Goal: Task Accomplishment & Management: Complete application form

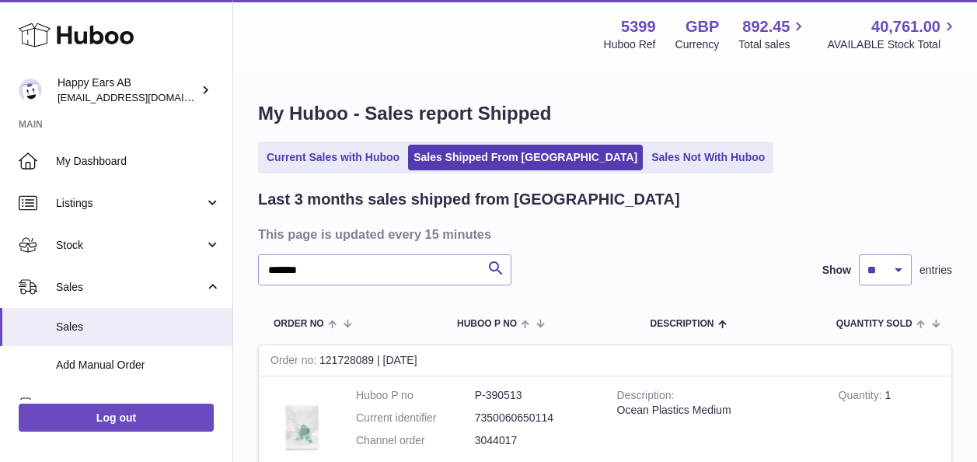
type input "*******"
click at [496, 264] on icon "submit" at bounding box center [496, 268] width 19 height 19
click at [179, 310] on link "Sales" at bounding box center [116, 327] width 232 height 38
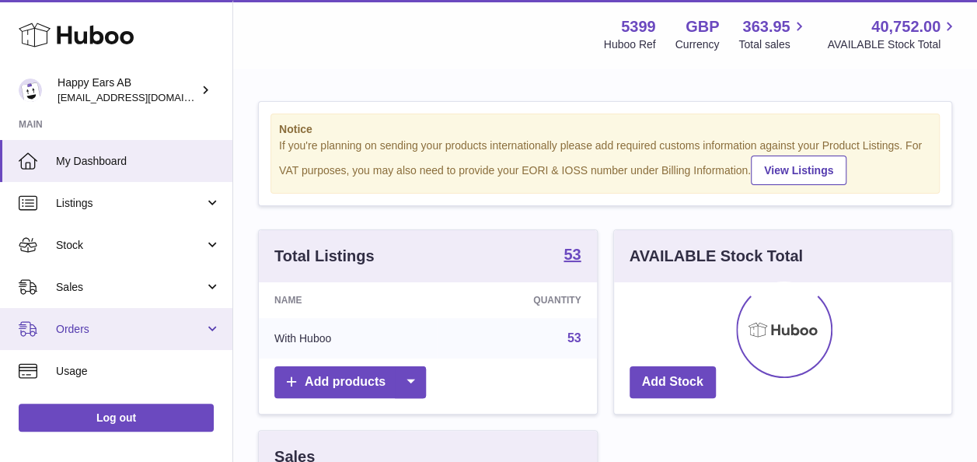
scroll to position [243, 337]
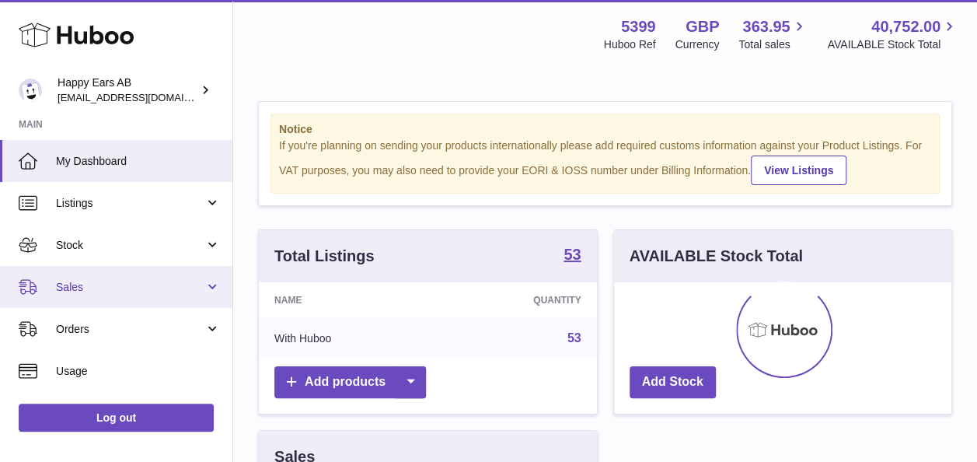
click at [99, 285] on span "Sales" at bounding box center [130, 287] width 148 height 15
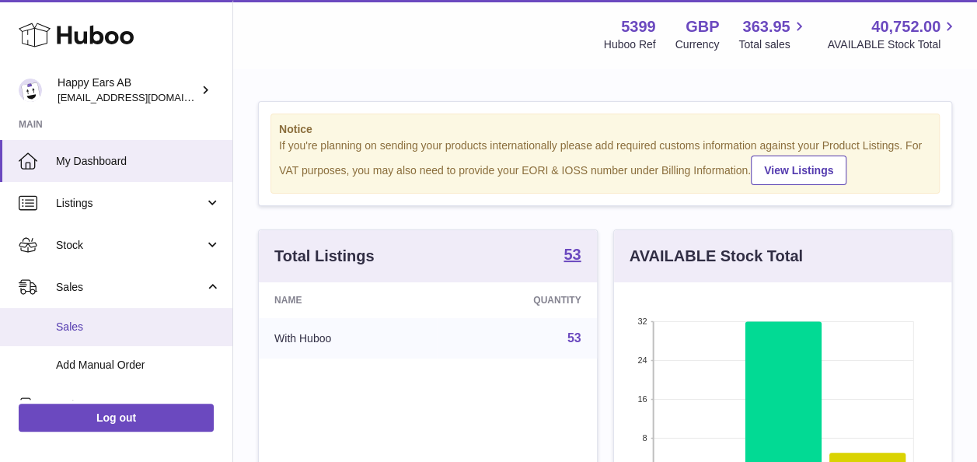
click at [103, 322] on span "Sales" at bounding box center [138, 326] width 165 height 15
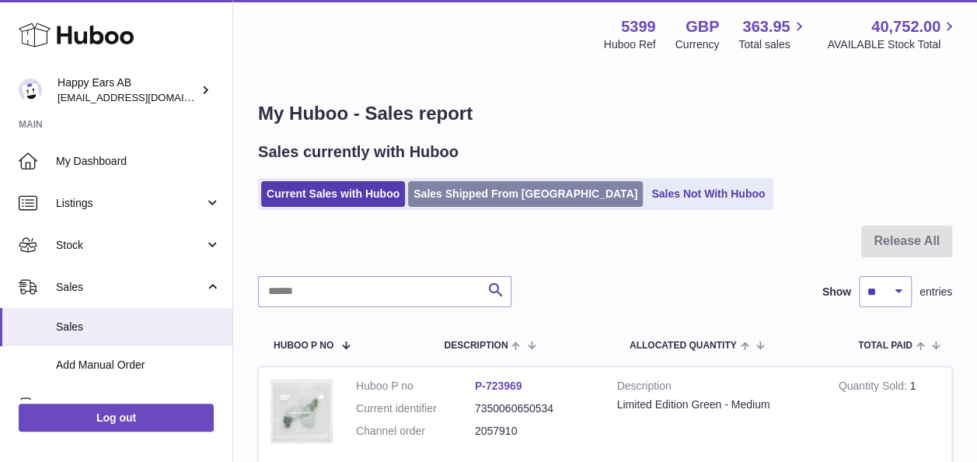
click at [465, 194] on link "Sales Shipped From [GEOGRAPHIC_DATA]" at bounding box center [525, 194] width 235 height 26
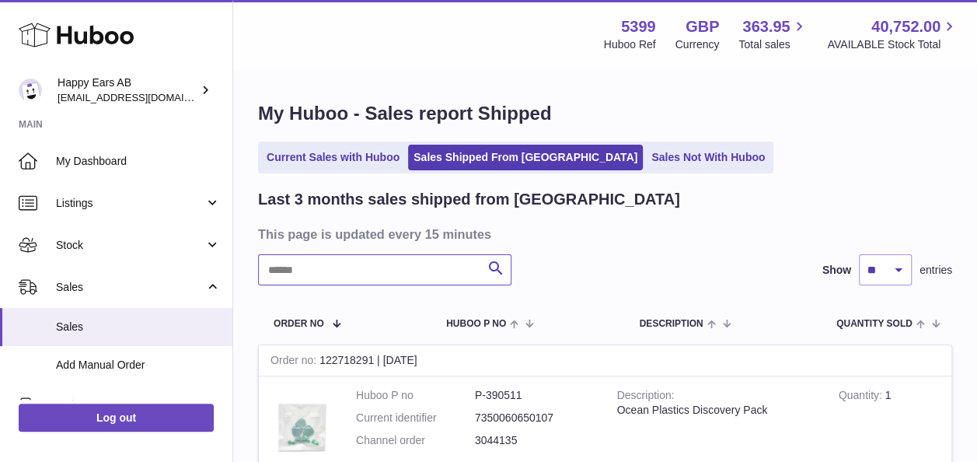
paste input "*******"
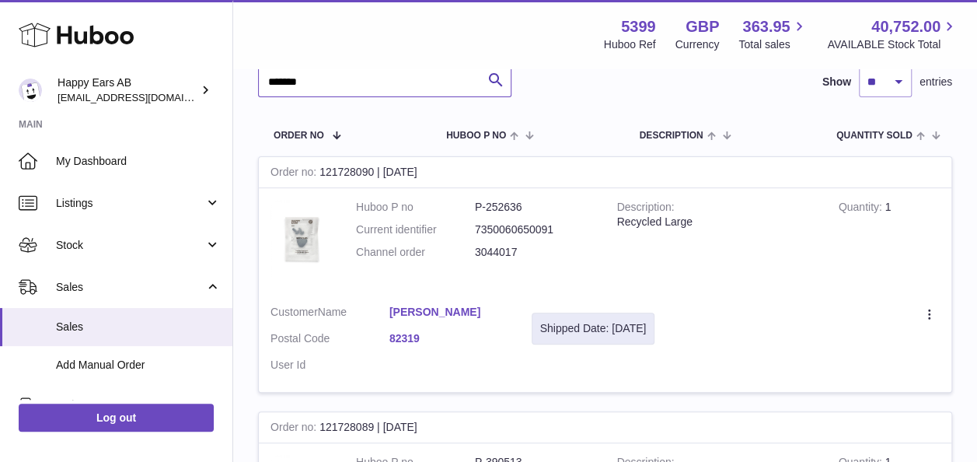
scroll to position [124, 0]
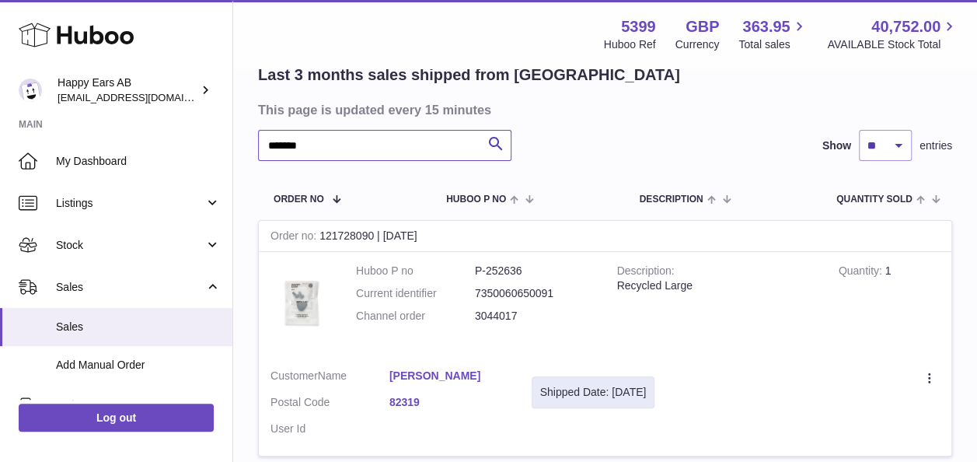
type input "*******"
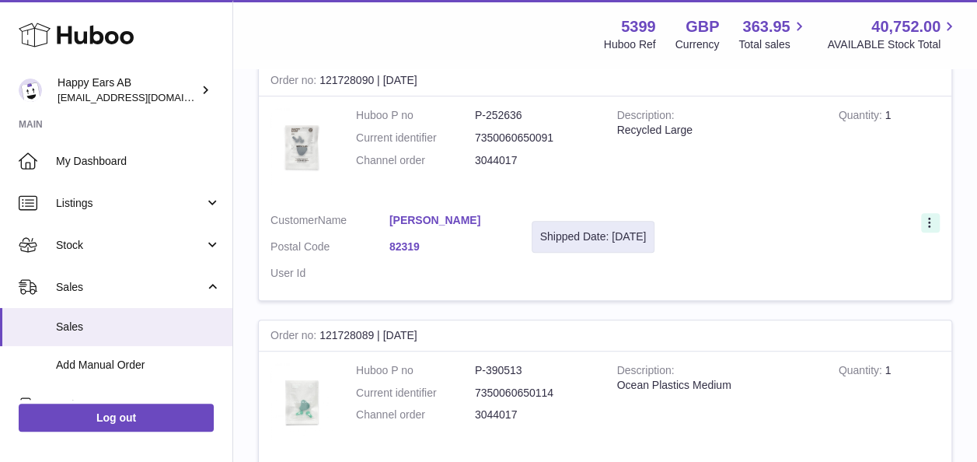
click at [932, 221] on icon at bounding box center [931, 224] width 18 height 16
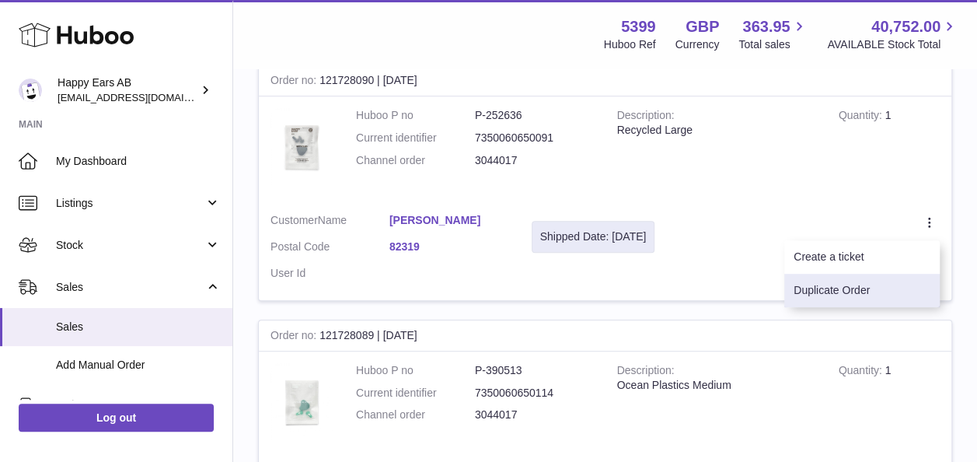
click at [876, 283] on li "Duplicate Order" at bounding box center [861, 290] width 155 height 33
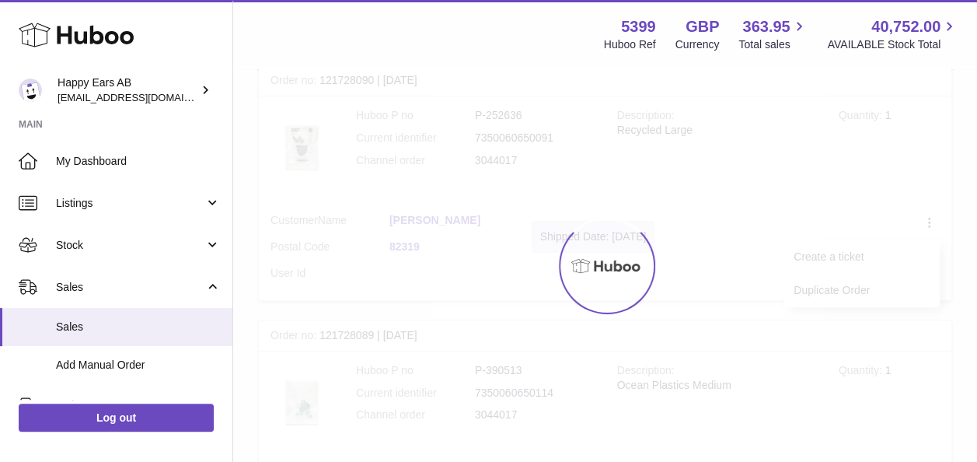
scroll to position [358, 0]
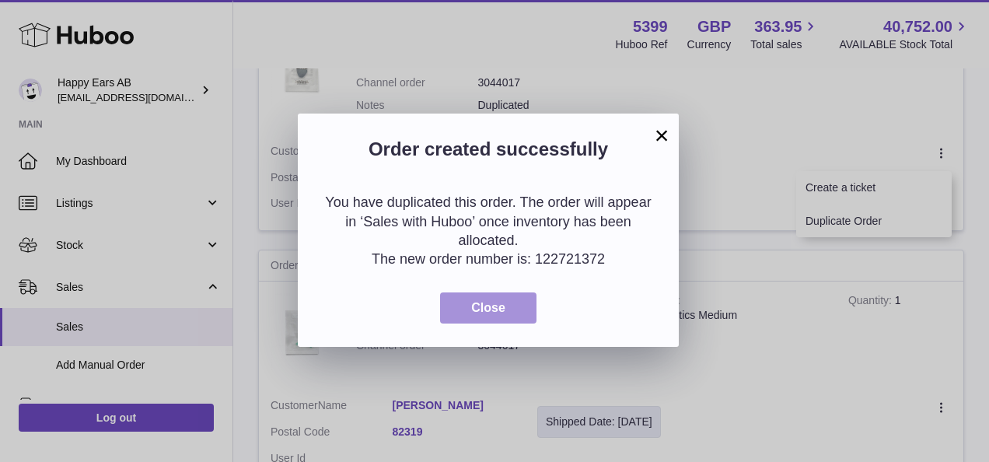
click at [483, 297] on button "Close" at bounding box center [488, 308] width 96 height 32
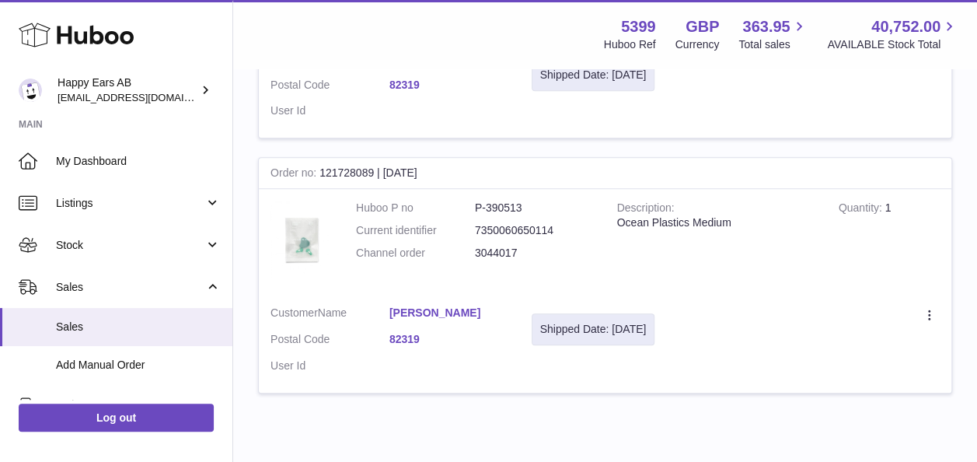
scroll to position [522, 0]
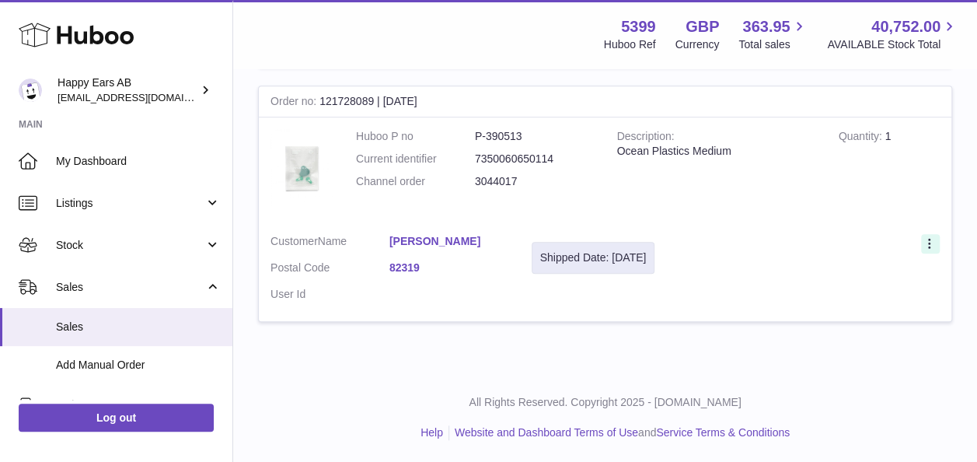
click at [925, 234] on div at bounding box center [930, 243] width 19 height 19
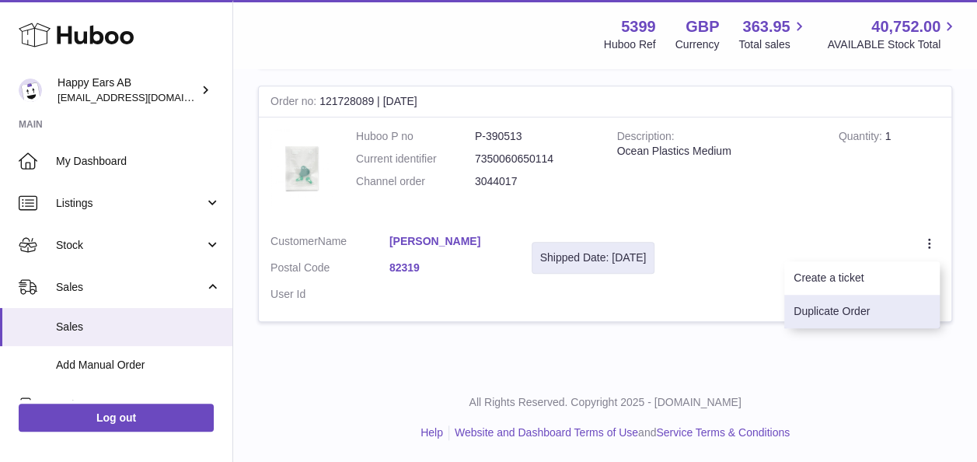
click at [874, 300] on li "Duplicate Order" at bounding box center [861, 311] width 155 height 33
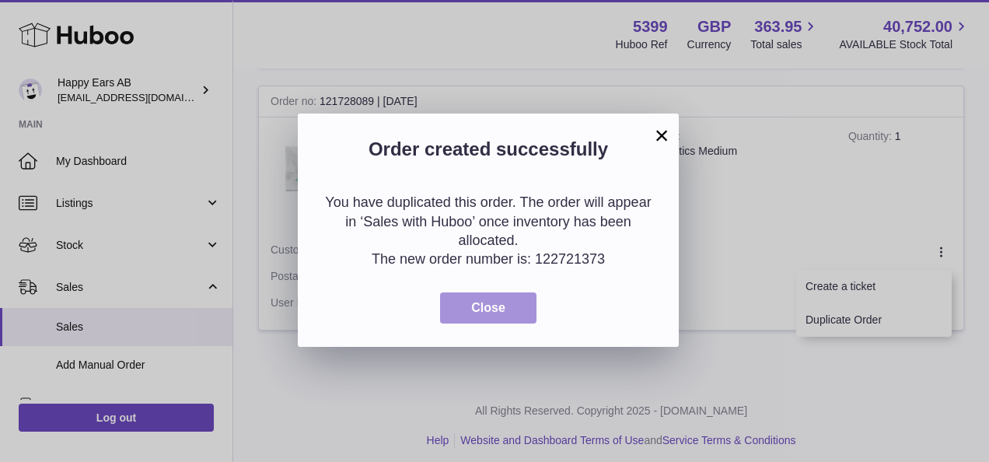
click at [480, 295] on button "Close" at bounding box center [488, 308] width 96 height 32
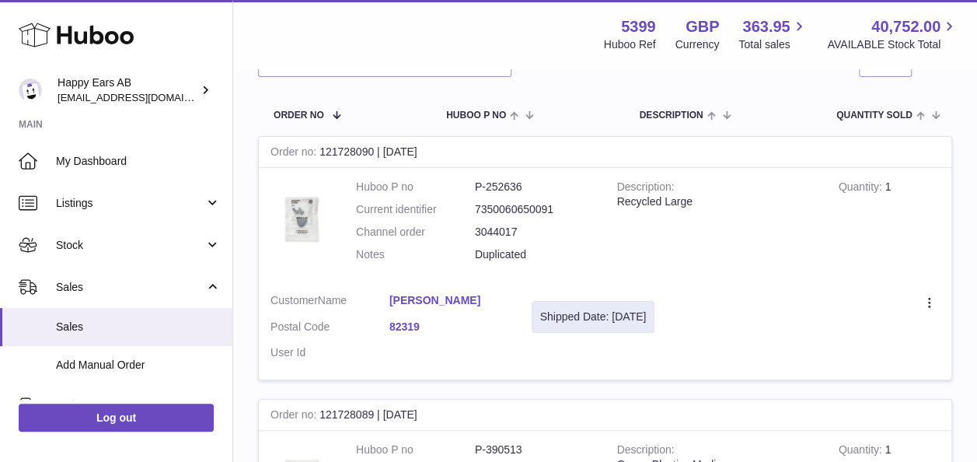
scroll to position [0, 0]
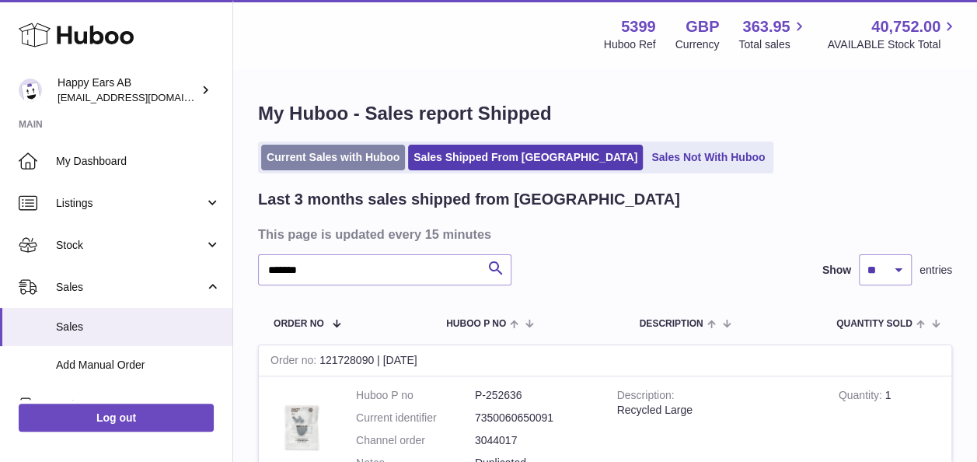
click at [335, 162] on link "Current Sales with Huboo" at bounding box center [333, 158] width 144 height 26
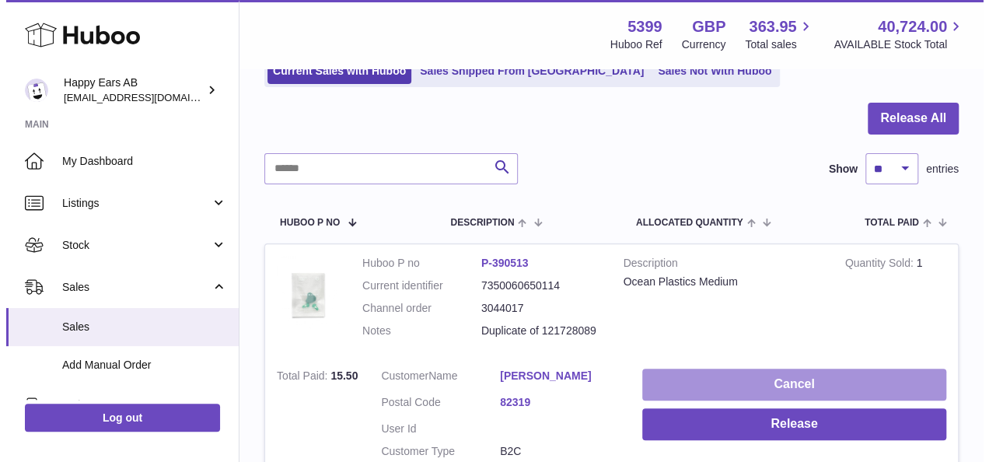
scroll to position [233, 0]
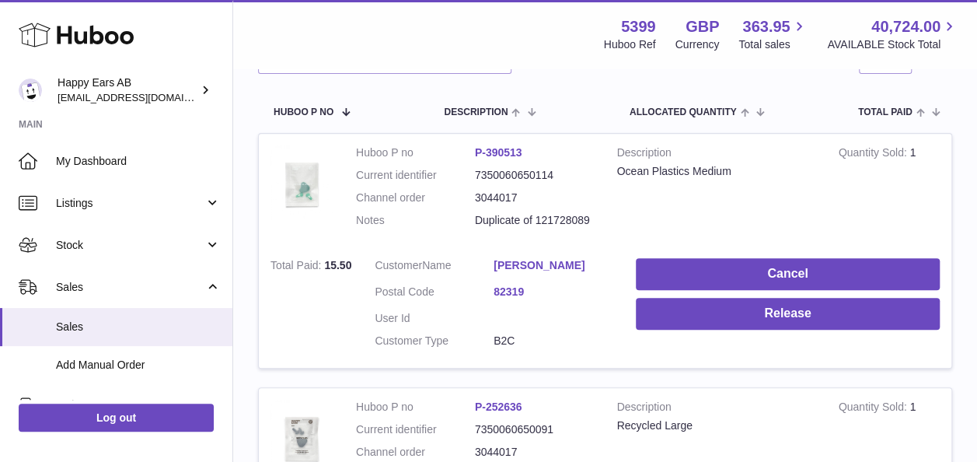
click at [541, 259] on link "[PERSON_NAME]" at bounding box center [553, 265] width 119 height 15
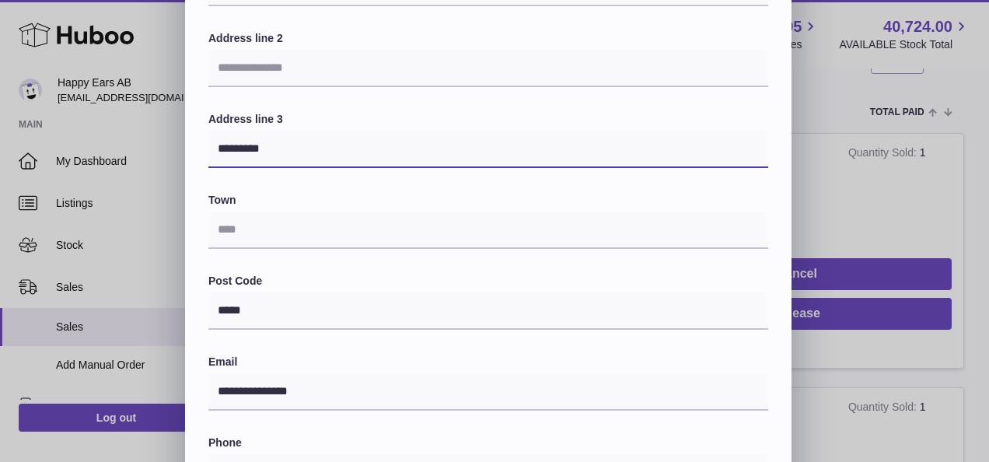
drag, startPoint x: 292, startPoint y: 144, endPoint x: 205, endPoint y: 152, distance: 87.4
click at [205, 152] on div "**********" at bounding box center [488, 295] width 606 height 853
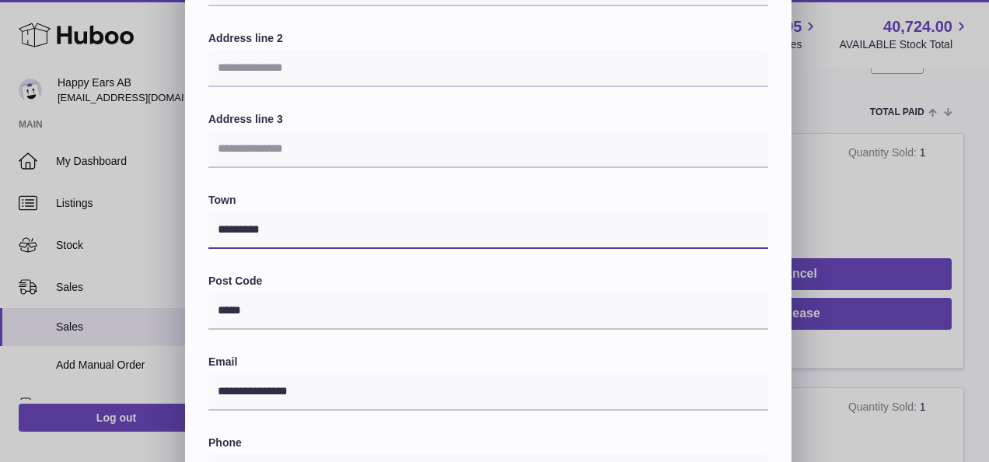
type input "*********"
click at [276, 190] on div "**********" at bounding box center [488, 260] width 560 height 783
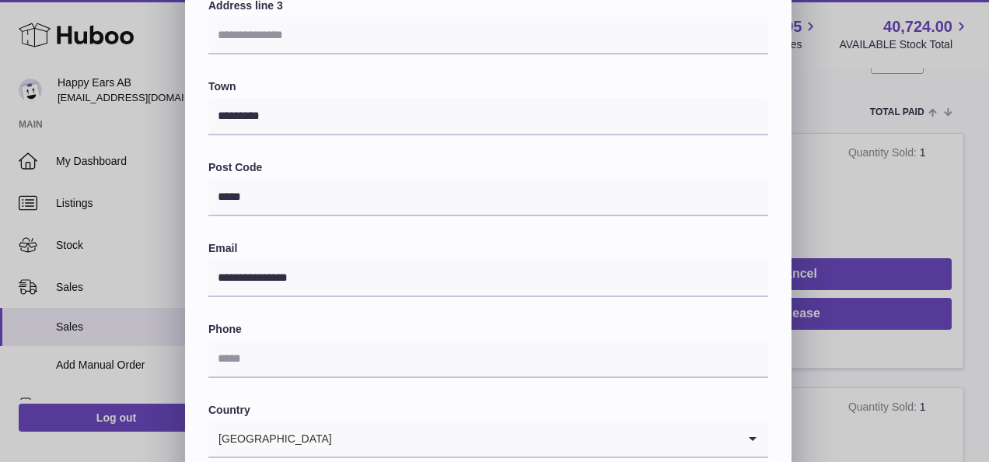
scroll to position [466, 0]
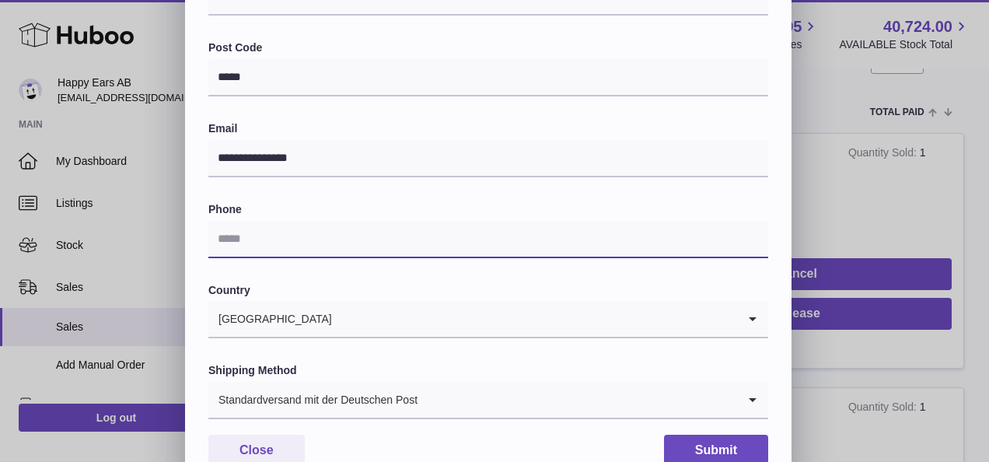
click at [318, 228] on input "text" at bounding box center [488, 239] width 560 height 37
type input "*"
click at [319, 203] on label "Phone" at bounding box center [488, 209] width 560 height 15
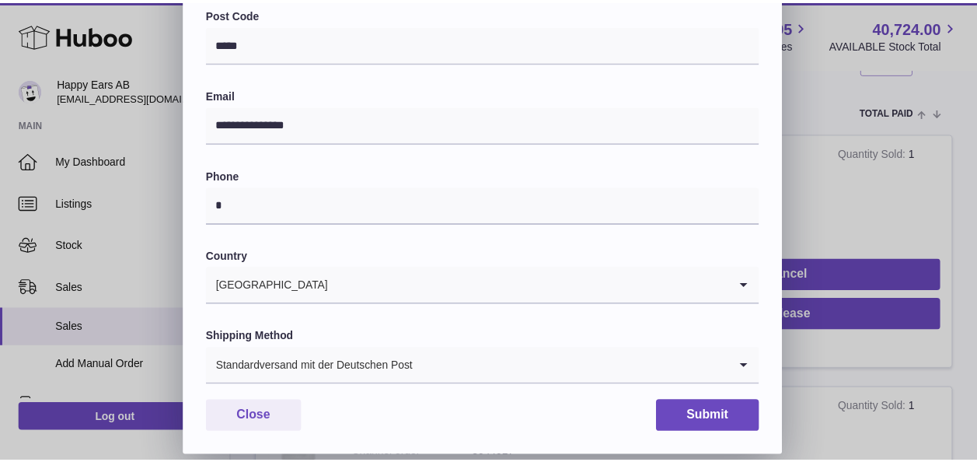
scroll to position [518, 0]
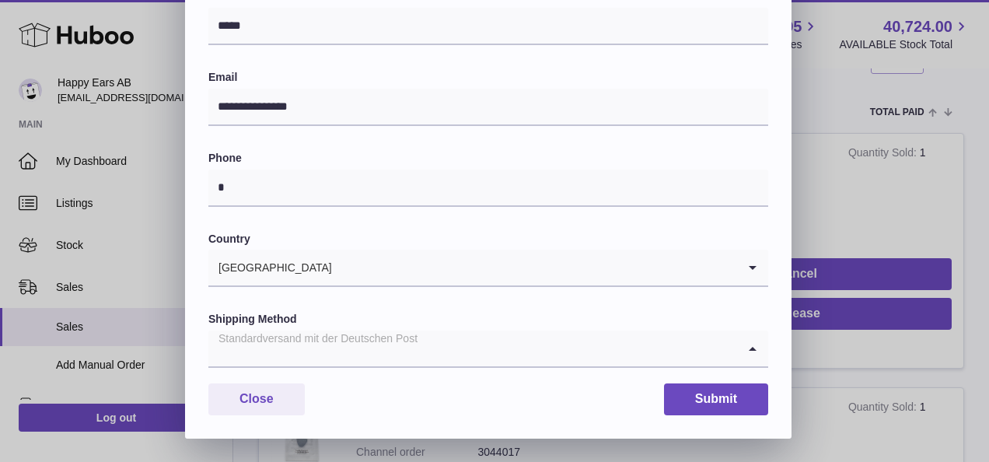
click at [381, 351] on div "Standardversand mit der Deutschen Post" at bounding box center [472, 348] width 529 height 36
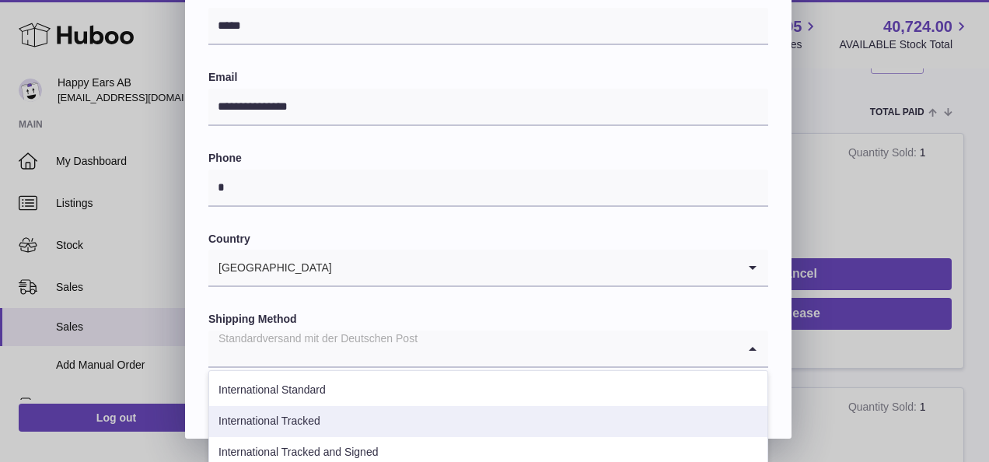
click at [320, 416] on li "International Tracked" at bounding box center [488, 421] width 558 height 31
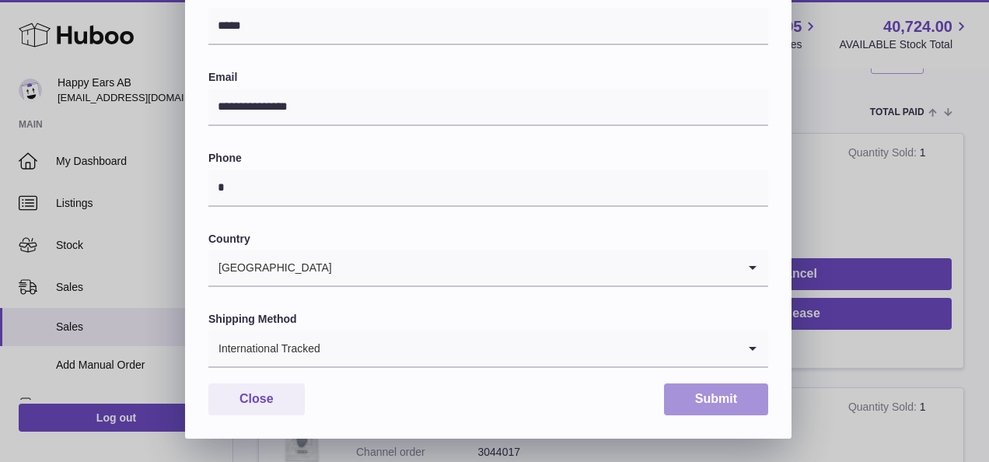
click at [693, 394] on button "Submit" at bounding box center [716, 399] width 104 height 32
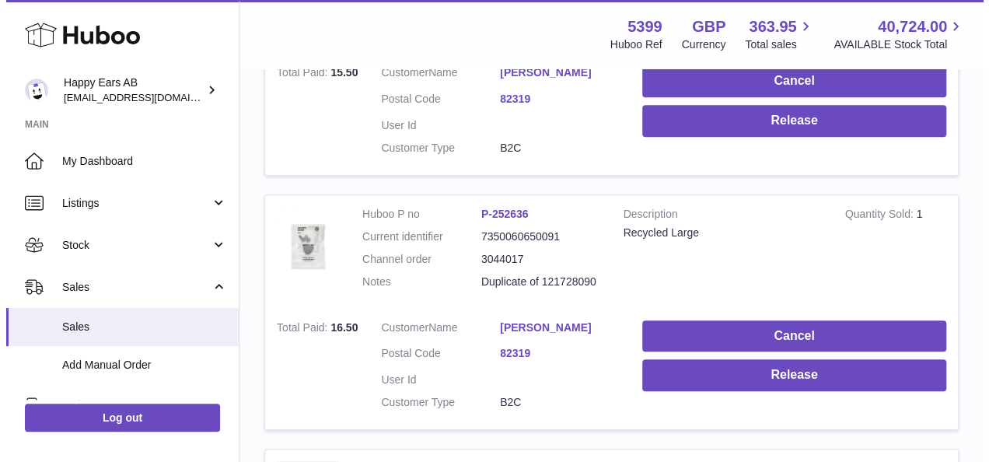
scroll to position [466, 0]
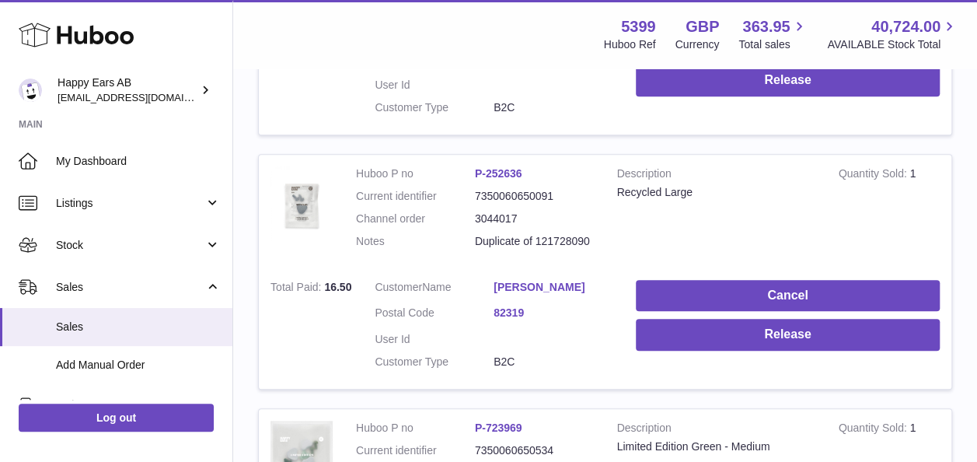
click at [540, 288] on link "[PERSON_NAME]" at bounding box center [553, 287] width 119 height 15
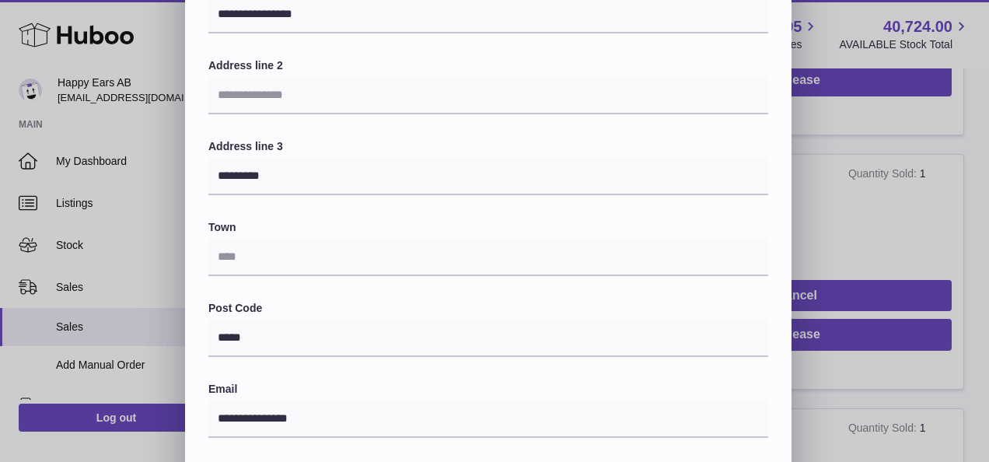
scroll to position [233, 0]
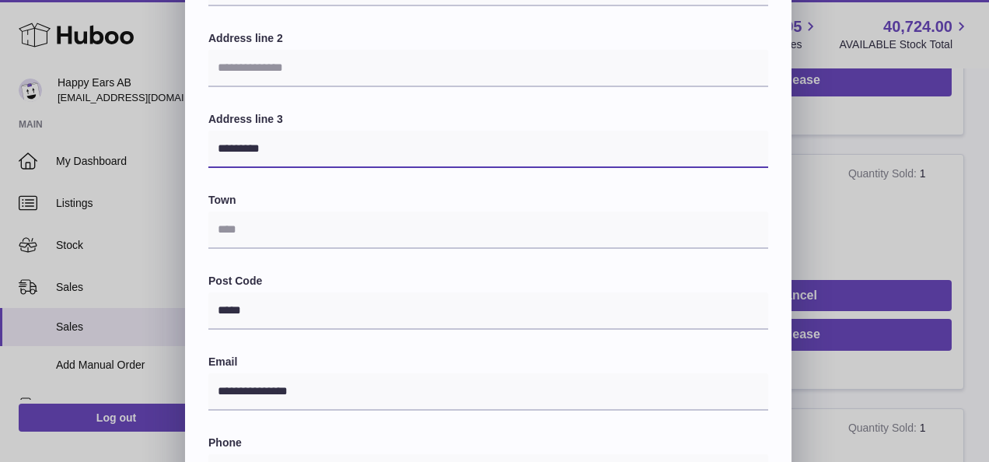
drag, startPoint x: 283, startPoint y: 146, endPoint x: 238, endPoint y: 151, distance: 45.3
click at [207, 148] on div "**********" at bounding box center [488, 295] width 606 height 853
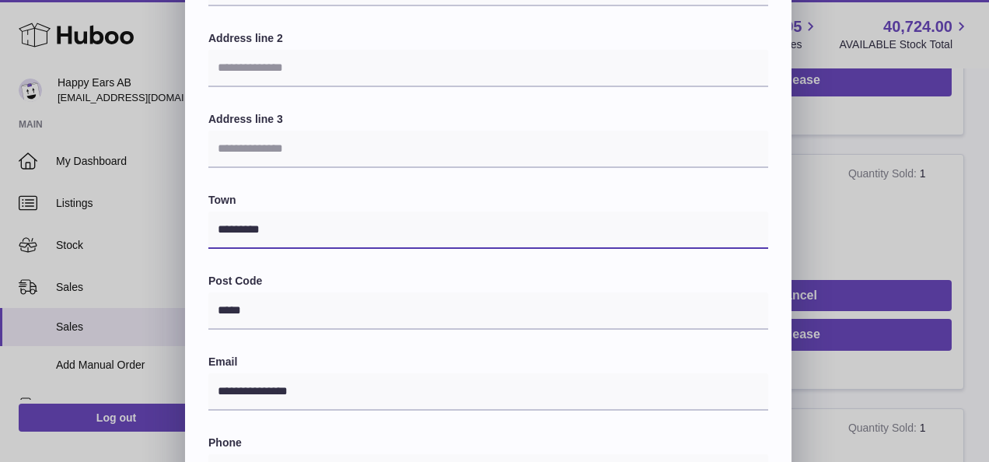
type input "*********"
click at [257, 199] on label "Town" at bounding box center [488, 200] width 560 height 15
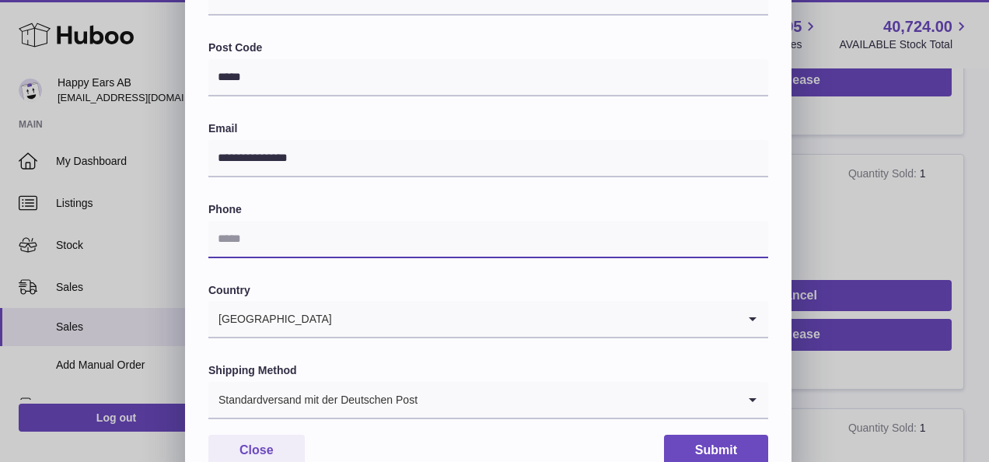
click at [316, 241] on input "text" at bounding box center [488, 239] width 560 height 37
type input "*"
click at [315, 197] on div "**********" at bounding box center [488, 27] width 560 height 783
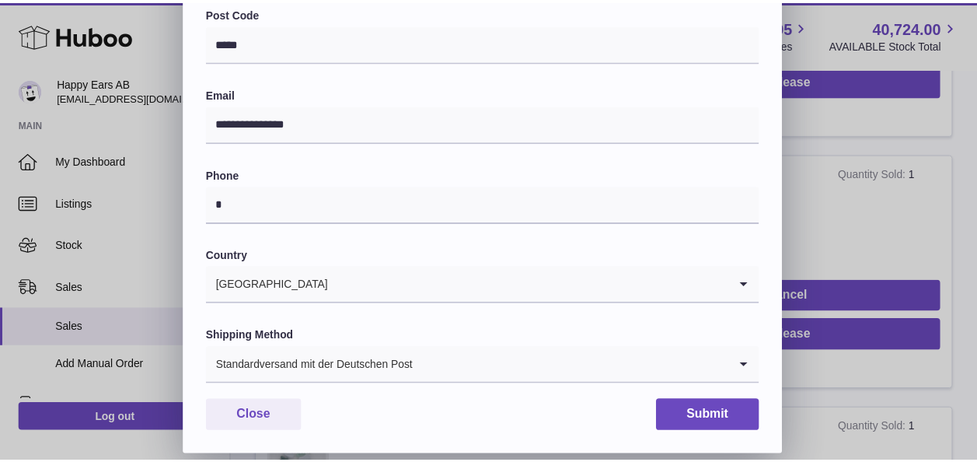
scroll to position [518, 0]
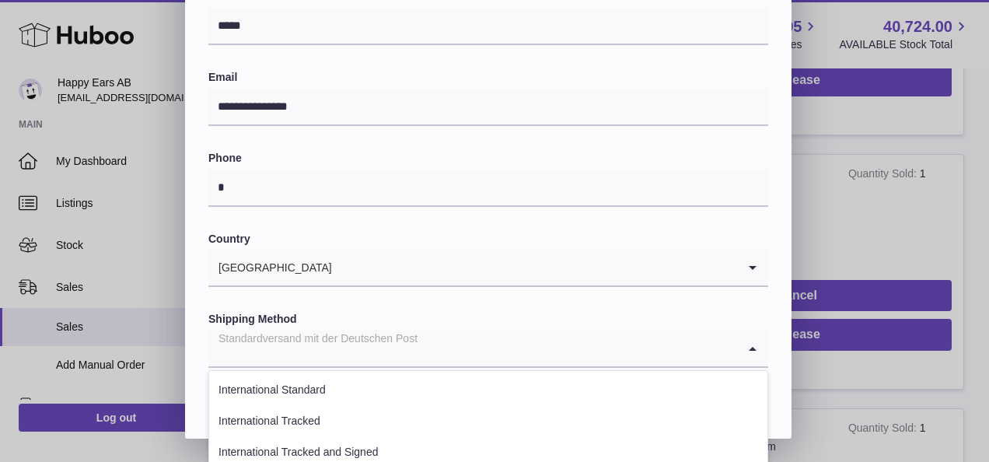
click at [342, 351] on div "Standardversand mit der Deutschen Post" at bounding box center [472, 348] width 529 height 36
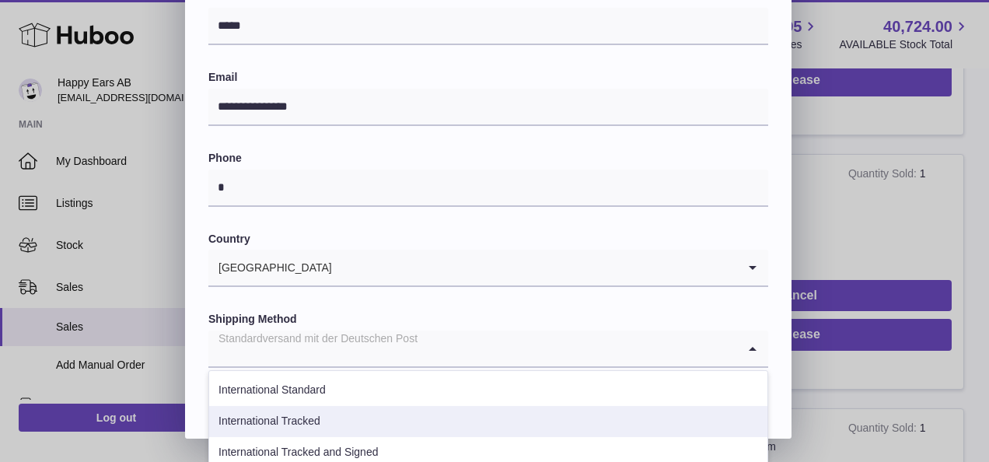
click at [324, 414] on li "International Tracked" at bounding box center [488, 421] width 558 height 31
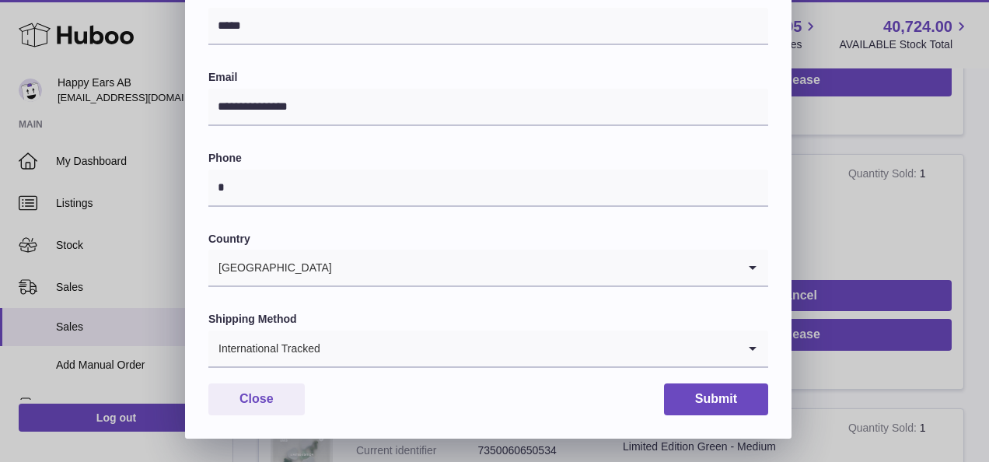
click at [420, 314] on label "Shipping Method" at bounding box center [488, 319] width 560 height 15
click at [684, 399] on button "Submit" at bounding box center [716, 399] width 104 height 32
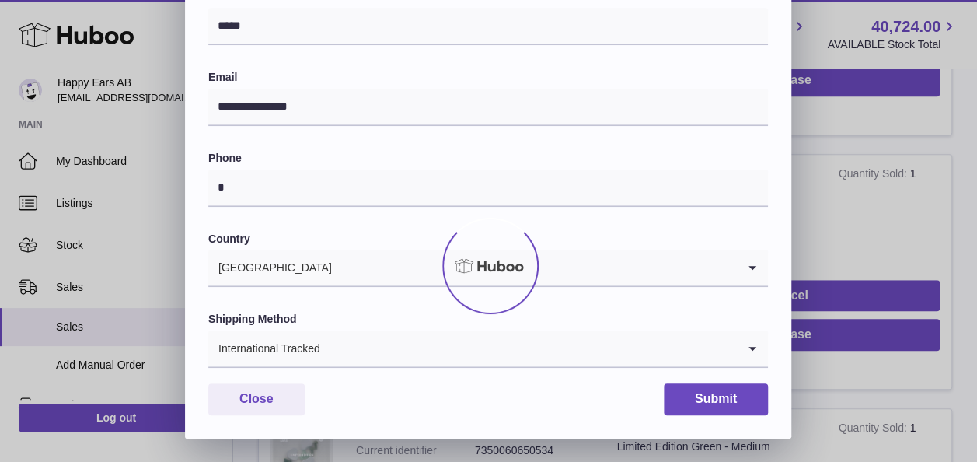
scroll to position [0, 0]
